Goal: Navigation & Orientation: Find specific page/section

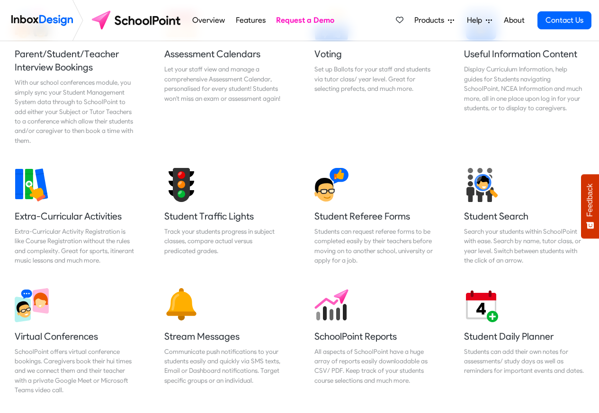
scroll to position [568, 0]
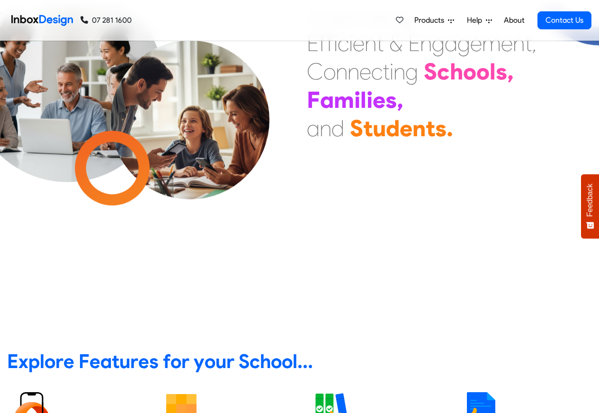
scroll to position [341, 0]
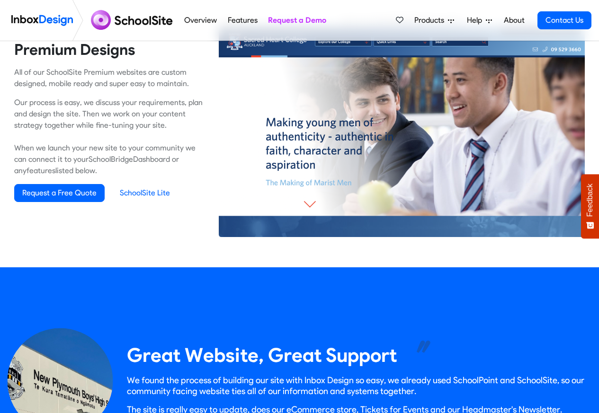
scroll to position [682, 0]
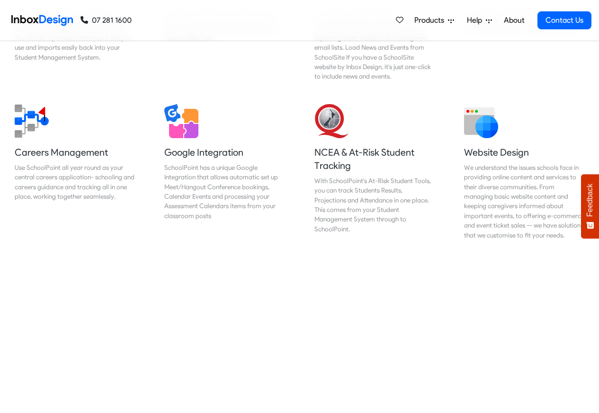
scroll to position [966, 0]
